Goal: Task Accomplishment & Management: Manage account settings

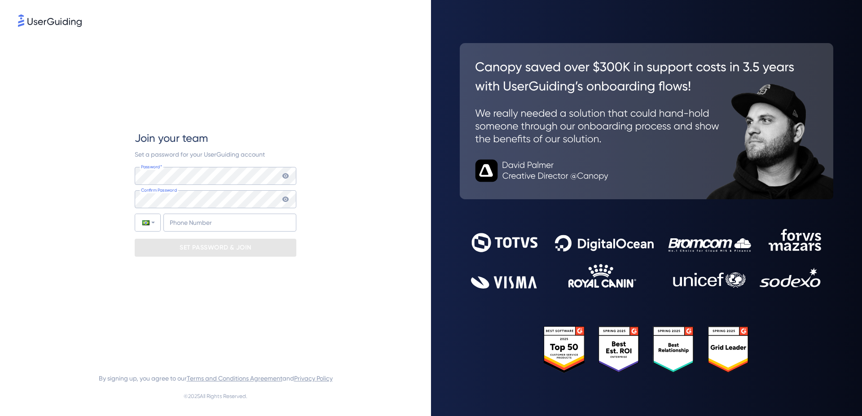
click at [207, 166] on div "Join your team Set a password for your UserGuiding account Password* Your passw…" at bounding box center [216, 194] width 162 height 126
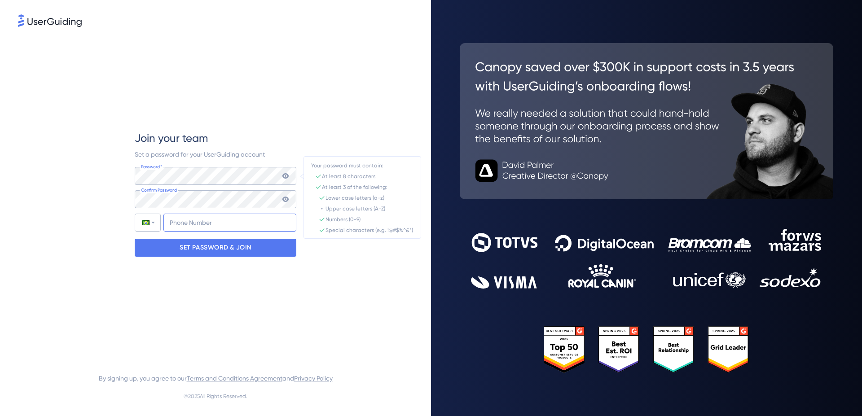
click at [202, 222] on input "+55" at bounding box center [229, 223] width 133 height 18
type input "[PHONE_NUMBER]"
click at [248, 249] on p "SET PASSWORD & JOIN" at bounding box center [216, 248] width 72 height 14
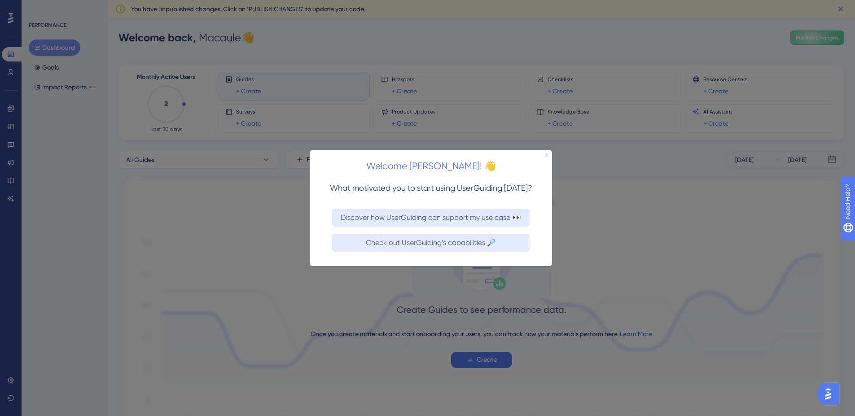
click at [545, 156] on icon "Close Preview" at bounding box center [547, 155] width 4 height 4
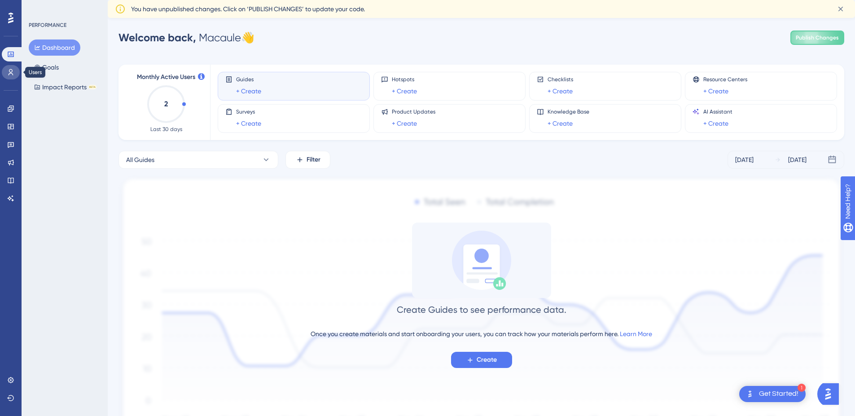
click at [13, 72] on icon at bounding box center [10, 72] width 7 height 7
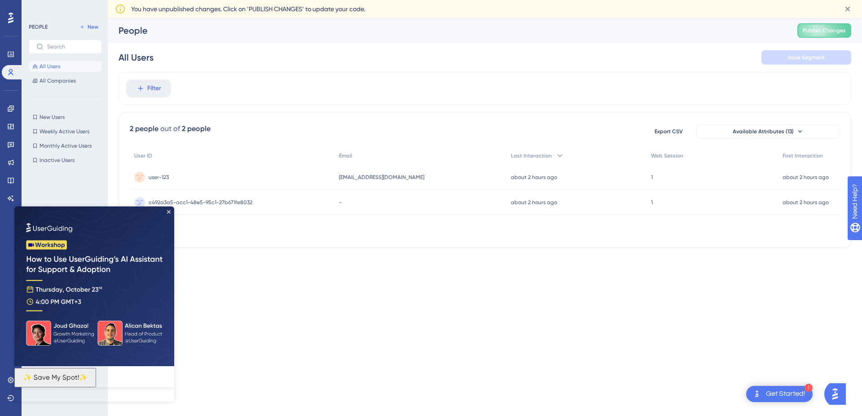
click at [489, 216] on div "User ID Email Last Interaction Web Session First Interaction user-123 user-123 …" at bounding box center [485, 192] width 710 height 90
click at [400, 212] on div "-" at bounding box center [421, 202] width 172 height 25
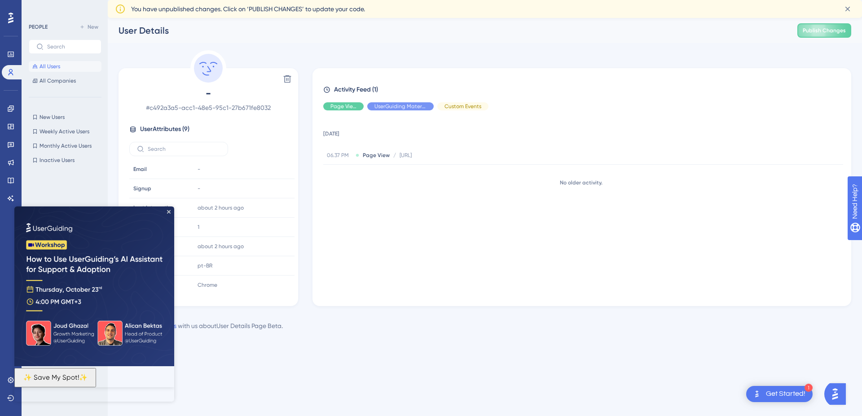
click at [404, 330] on div "Share your thoughts with us about User Details Page Beta ." at bounding box center [485, 326] width 733 height 11
click at [166, 210] on img at bounding box center [94, 287] width 160 height 160
click at [169, 209] on img at bounding box center [94, 287] width 160 height 160
click at [170, 212] on icon "Close Preview" at bounding box center [169, 212] width 4 height 4
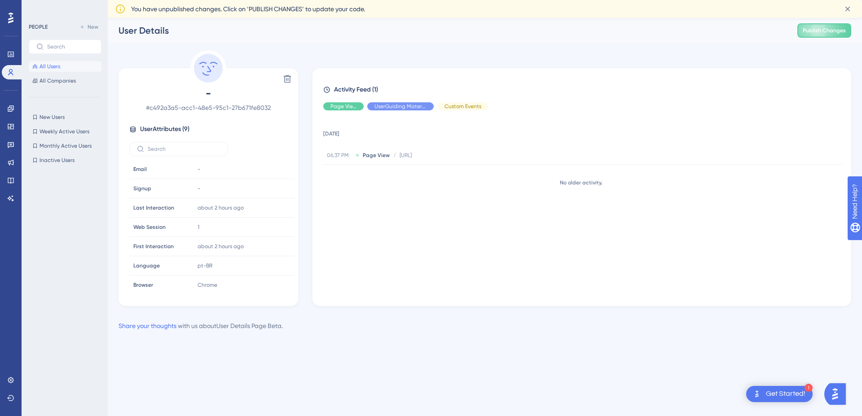
click at [56, 67] on span "All Users" at bounding box center [50, 66] width 21 height 7
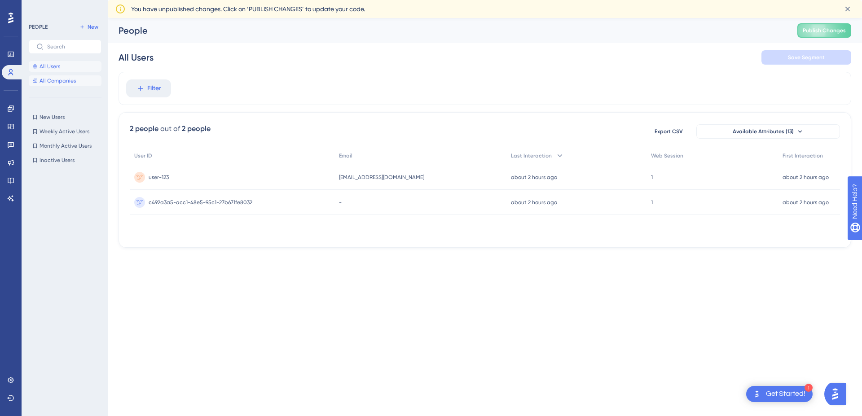
click at [62, 82] on span "All Companies" at bounding box center [58, 80] width 36 height 7
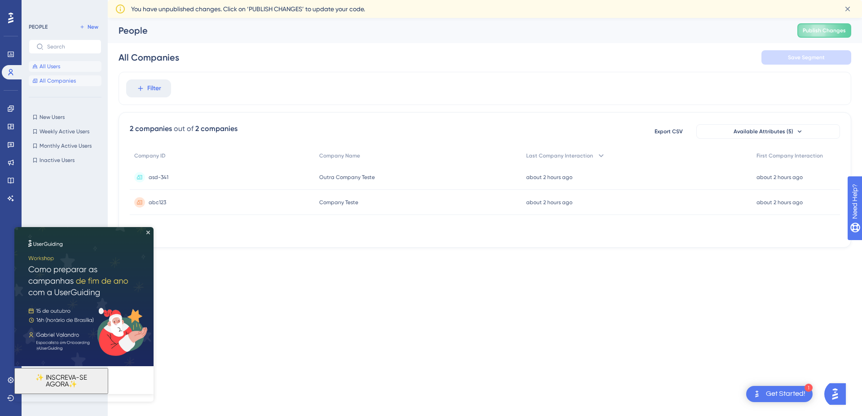
click at [59, 64] on span "All Users" at bounding box center [50, 66] width 21 height 7
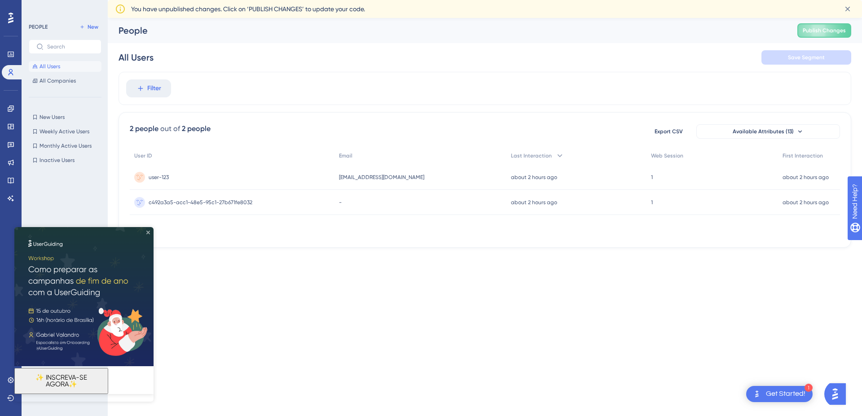
click at [148, 234] on icon "Close Preview" at bounding box center [148, 233] width 4 height 4
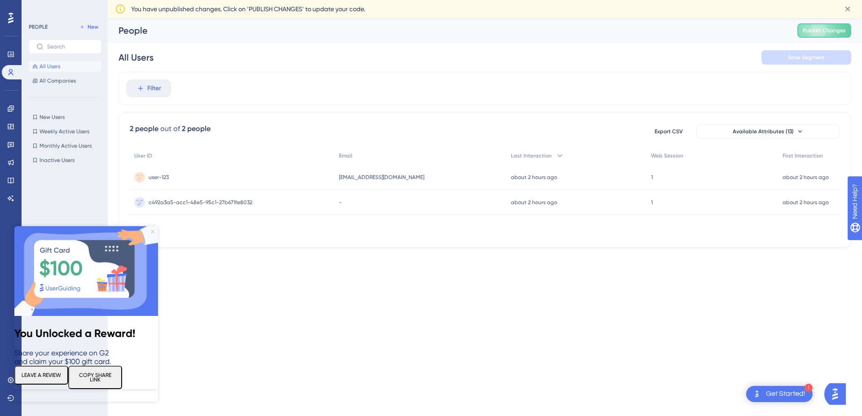
click at [151, 232] on icon "Close Preview" at bounding box center [153, 232] width 4 height 4
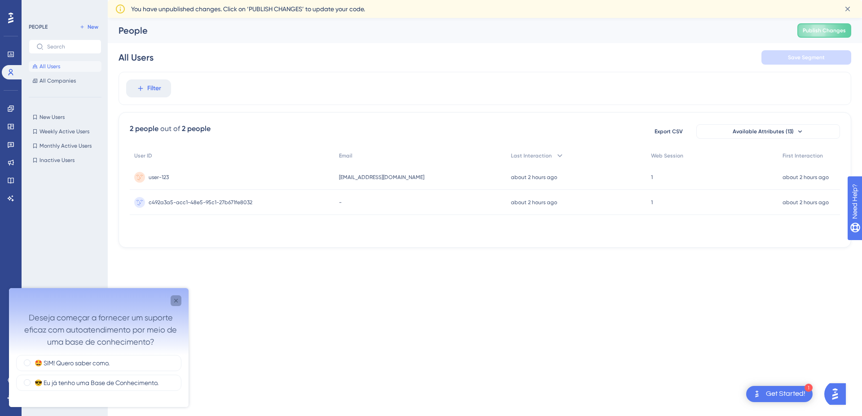
click at [175, 303] on icon "Close survey" at bounding box center [175, 300] width 7 height 7
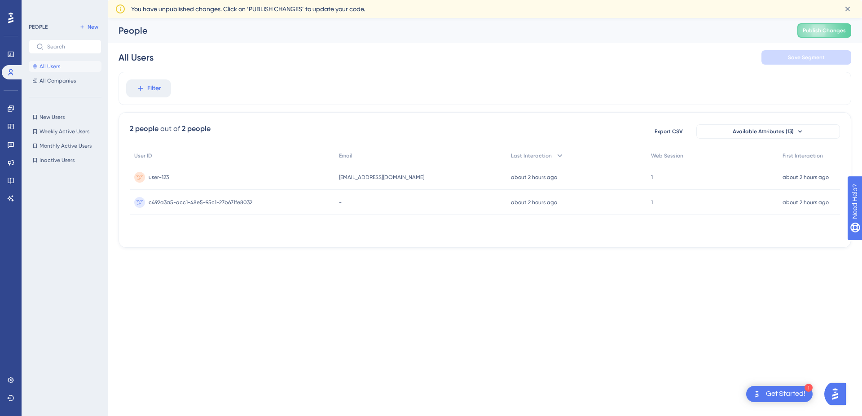
click at [773, 393] on div "Get Started!" at bounding box center [786, 394] width 40 height 10
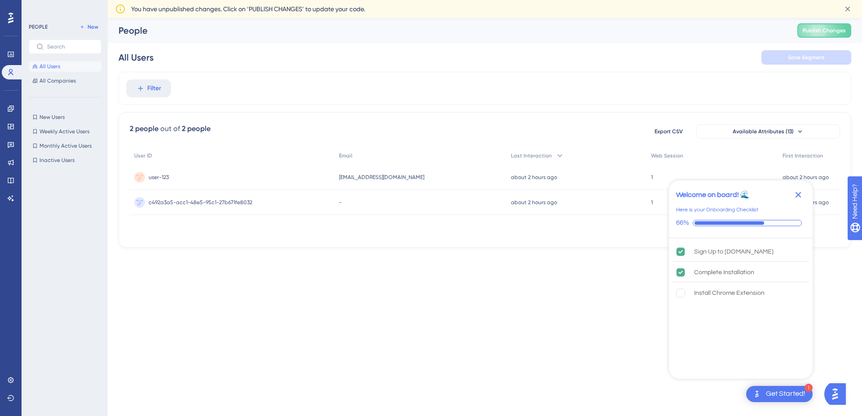
click at [799, 195] on icon "Close Checklist" at bounding box center [799, 195] width 6 height 6
